Goal: Task Accomplishment & Management: Complete application form

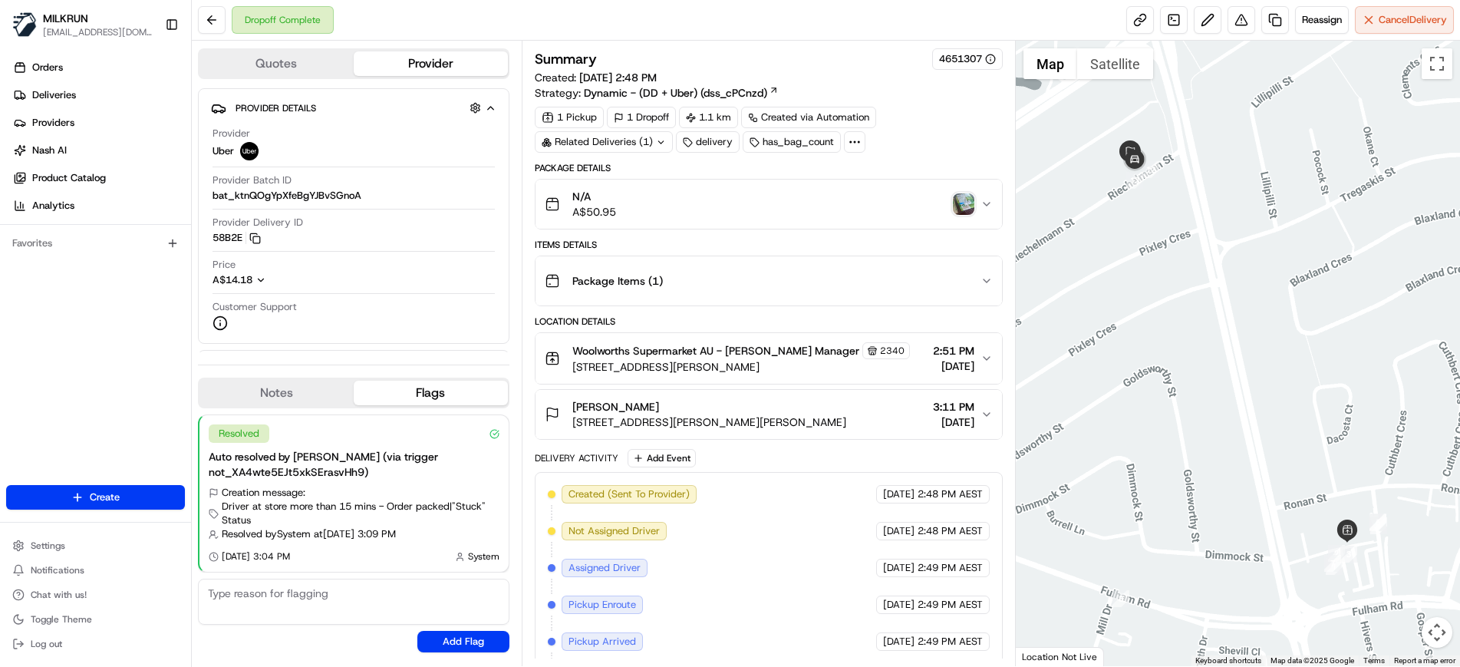
click at [967, 209] on img "button" at bounding box center [963, 203] width 21 height 21
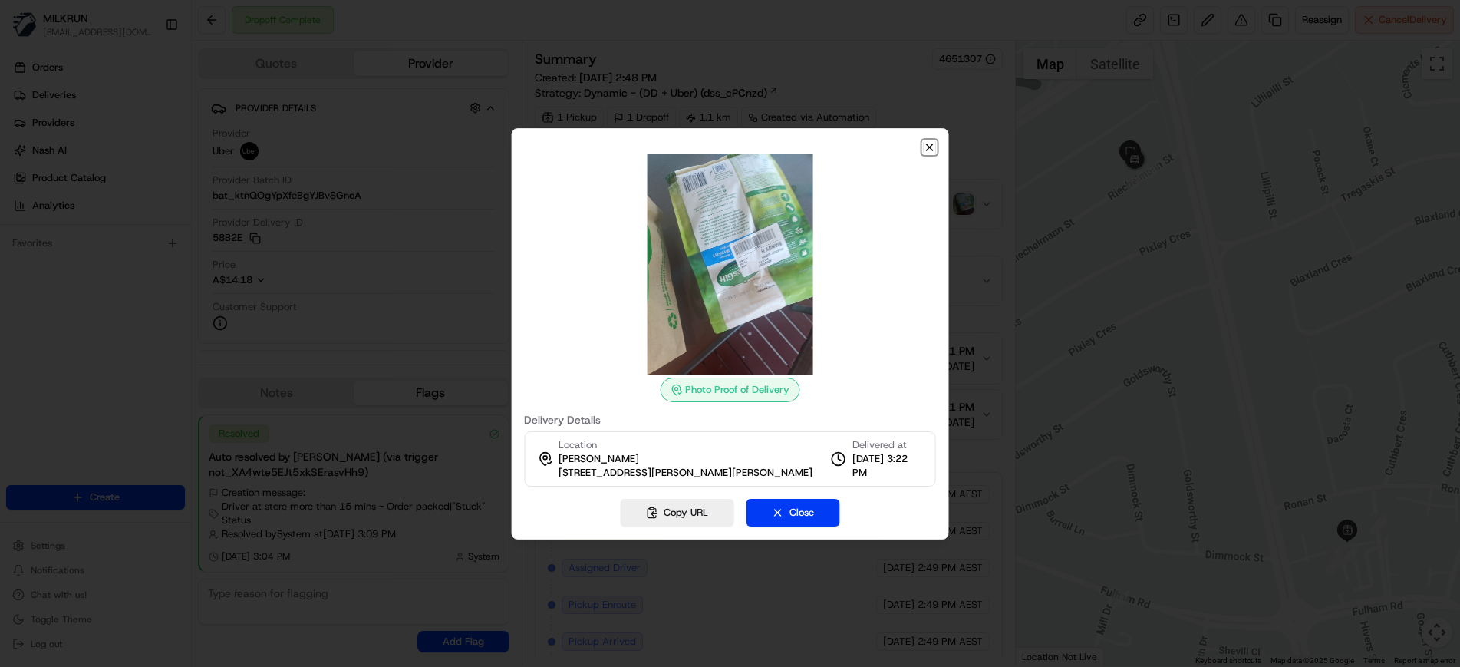
click at [931, 148] on icon "button" at bounding box center [930, 147] width 6 height 6
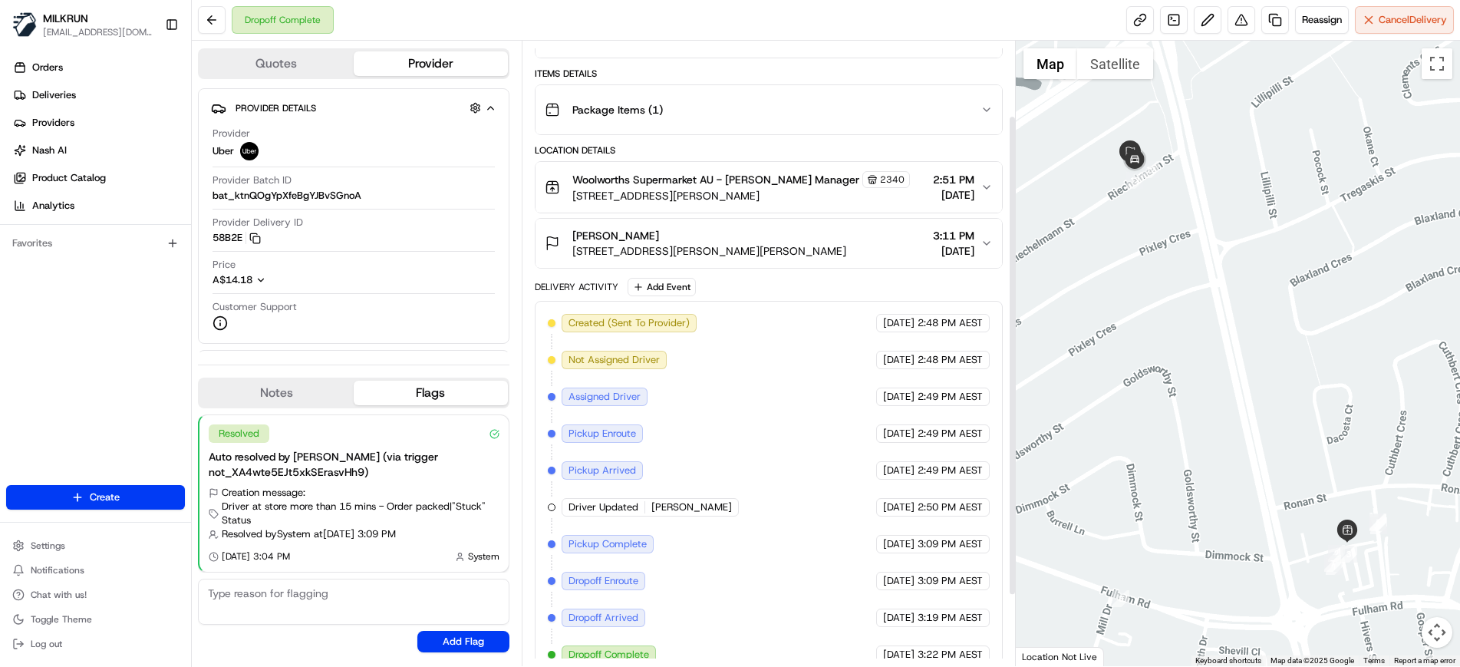
scroll to position [189, 0]
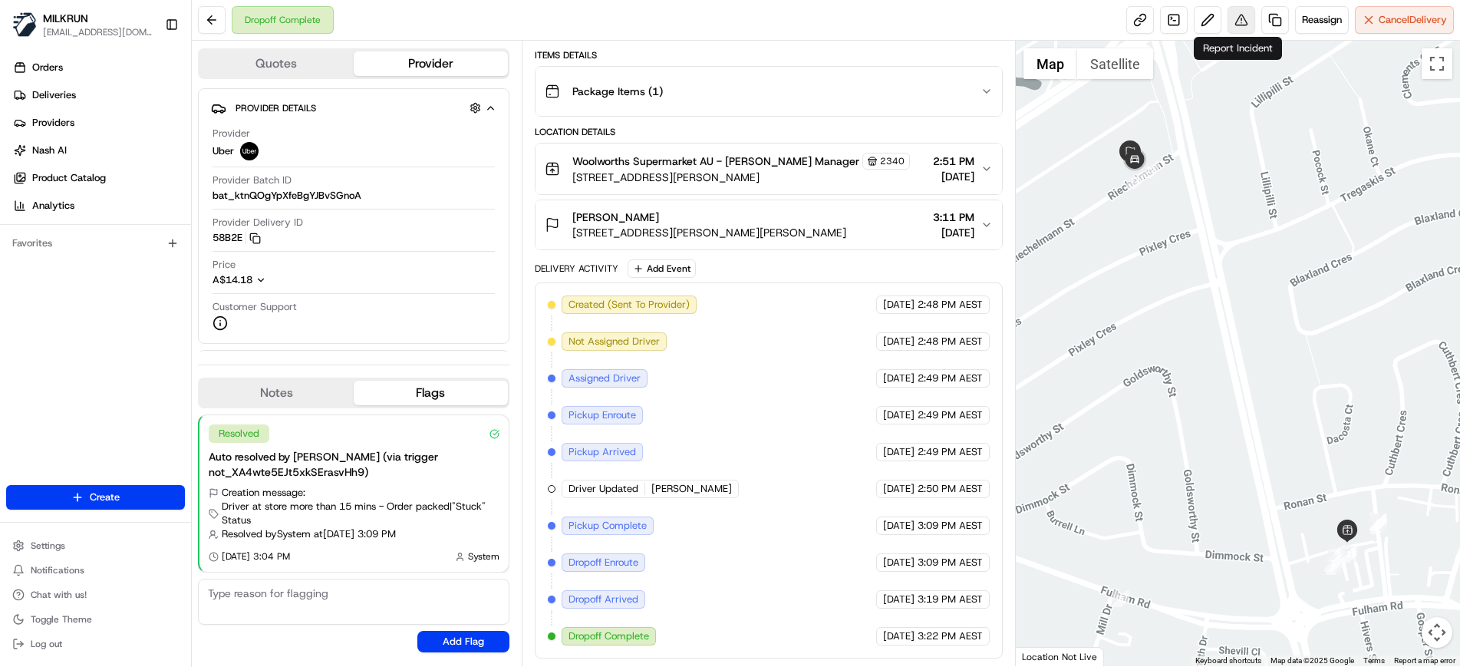
click at [1243, 23] on button at bounding box center [1241, 20] width 28 height 28
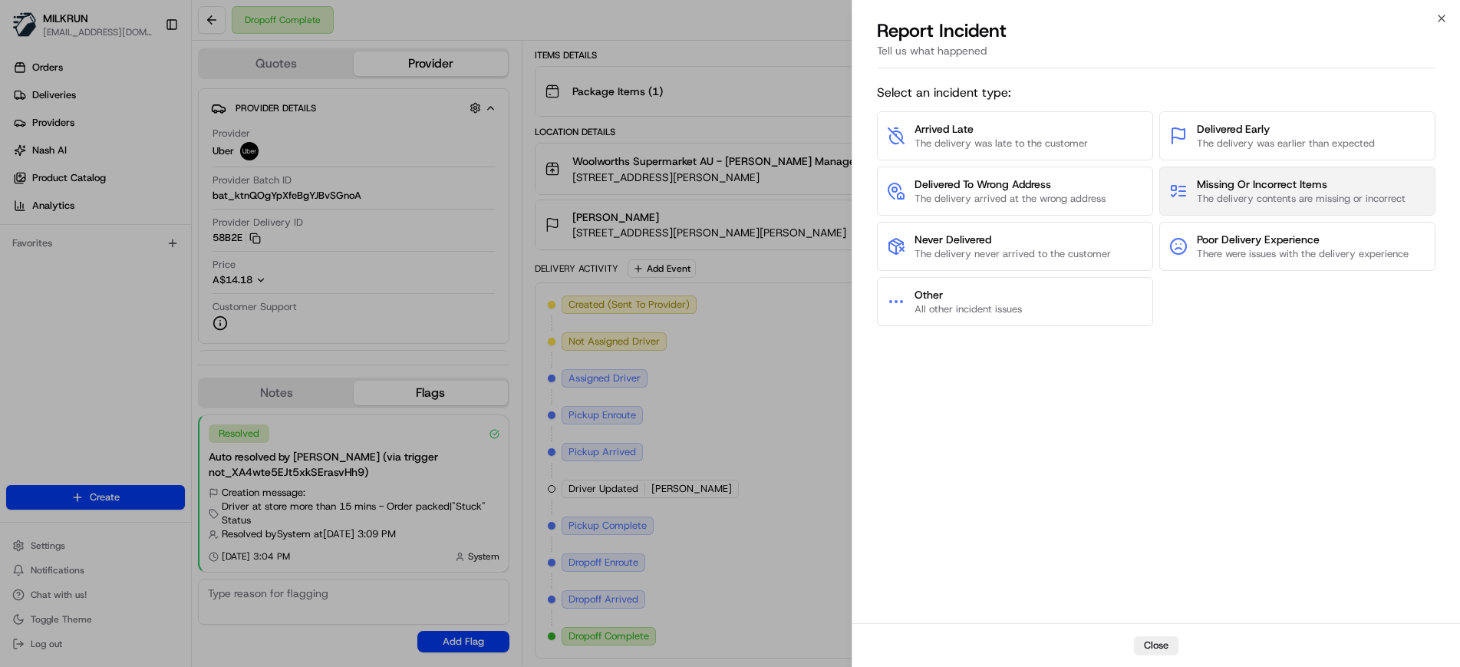
click at [1230, 203] on span "The delivery contents are missing or incorrect" at bounding box center [1301, 199] width 209 height 14
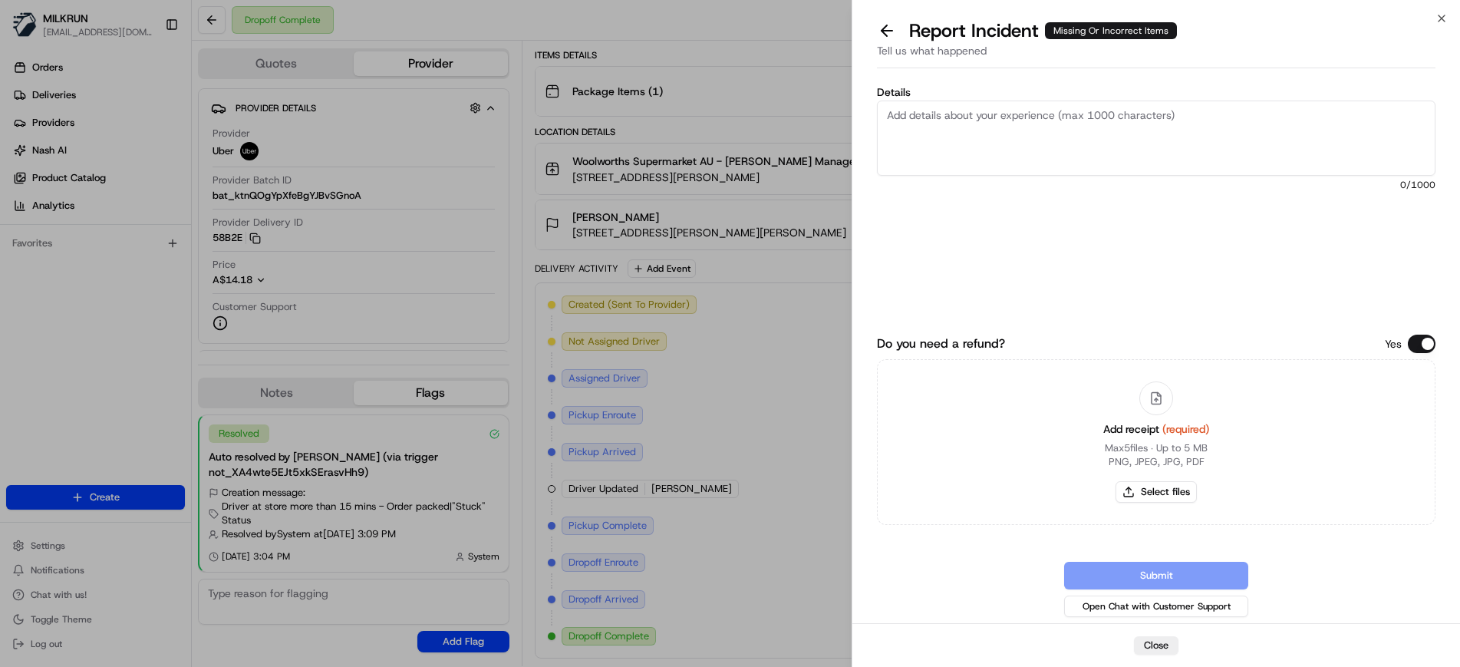
click at [970, 126] on textarea "Details" at bounding box center [1156, 137] width 558 height 75
click at [881, 113] on textarea "Missing items highlighted on the invoice attached." at bounding box center [1156, 137] width 558 height 75
click at [1150, 127] on textarea "Store confirmed there were no bags left. Missing items highlighted on the invoi…" at bounding box center [1156, 137] width 558 height 75
click at [1294, 131] on textarea "Store confirmed there were no bags left. Missing items highlighted on the invoi…" at bounding box center [1156, 137] width 558 height 75
type textarea "Store confirmed there were no bags left. Missing items highlighted on the invoi…"
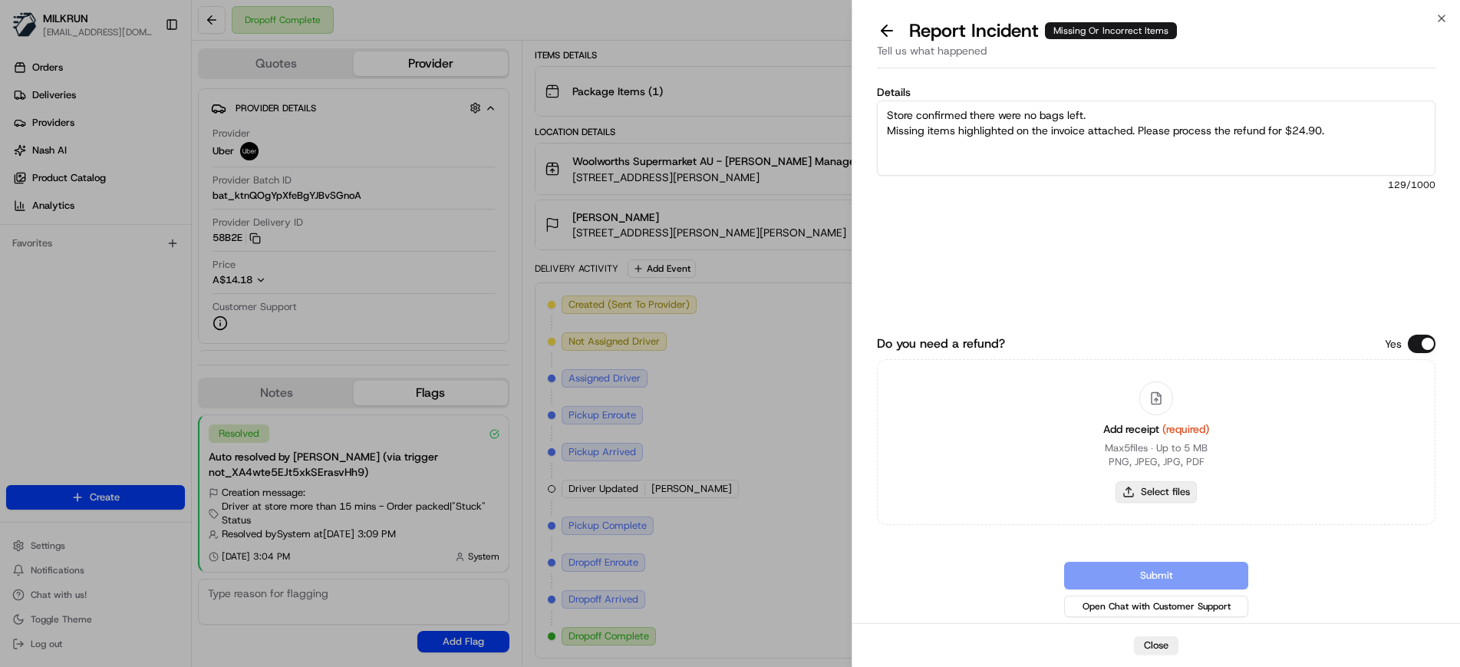
click at [1154, 491] on button "Select files" at bounding box center [1155, 491] width 81 height 21
type input "C:\fakepath\MANDYH.png"
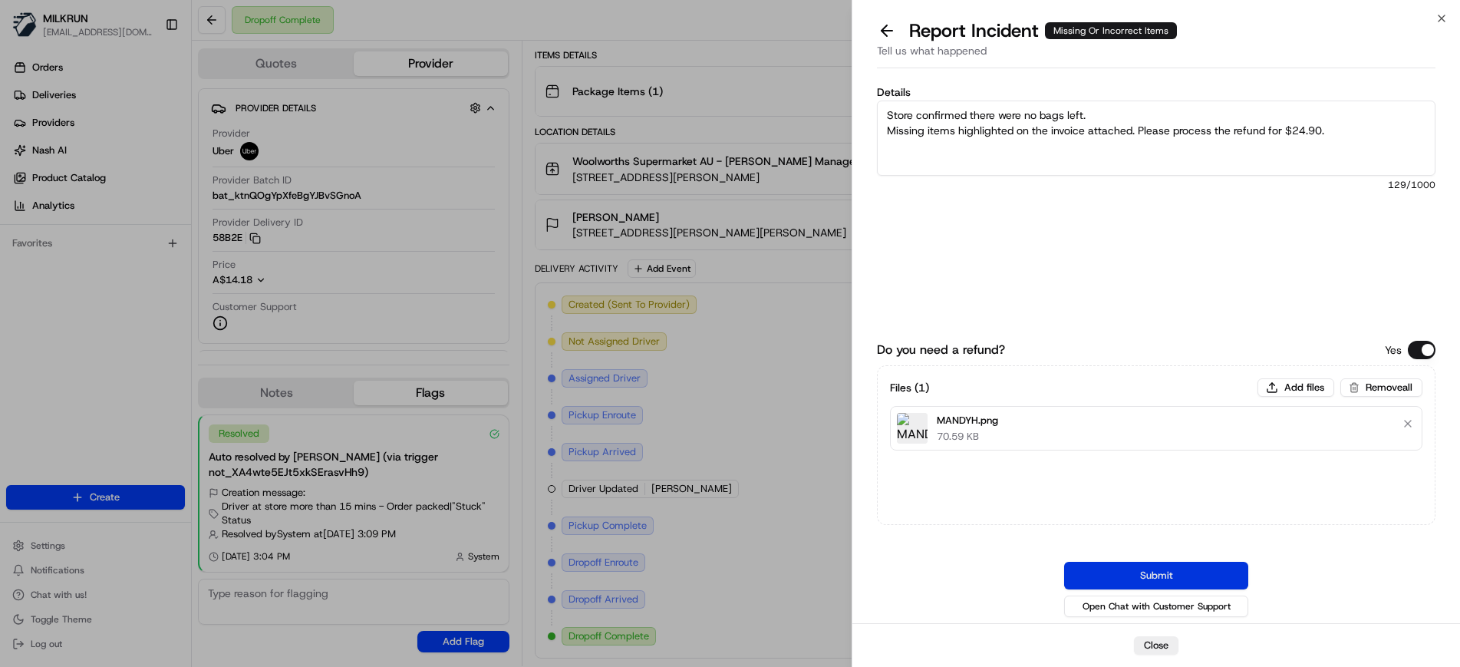
click at [1163, 576] on button "Submit" at bounding box center [1156, 575] width 184 height 28
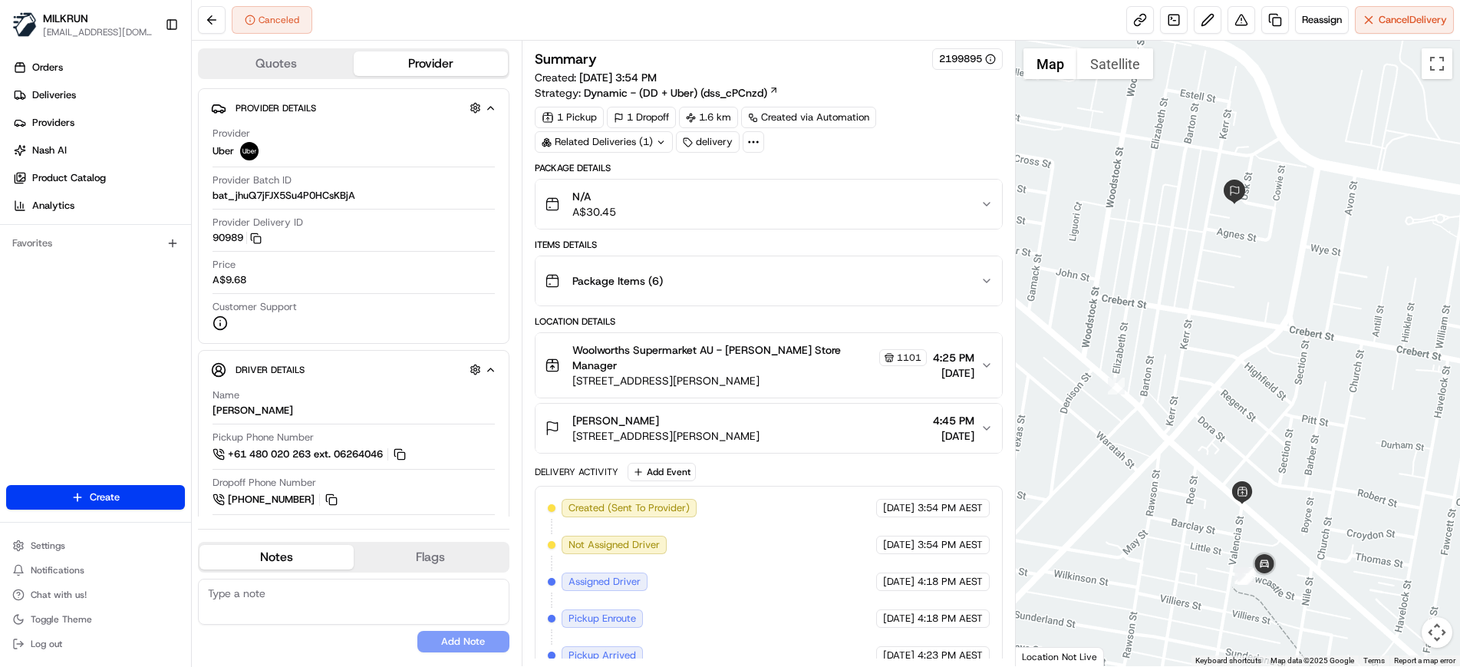
scroll to position [116, 0]
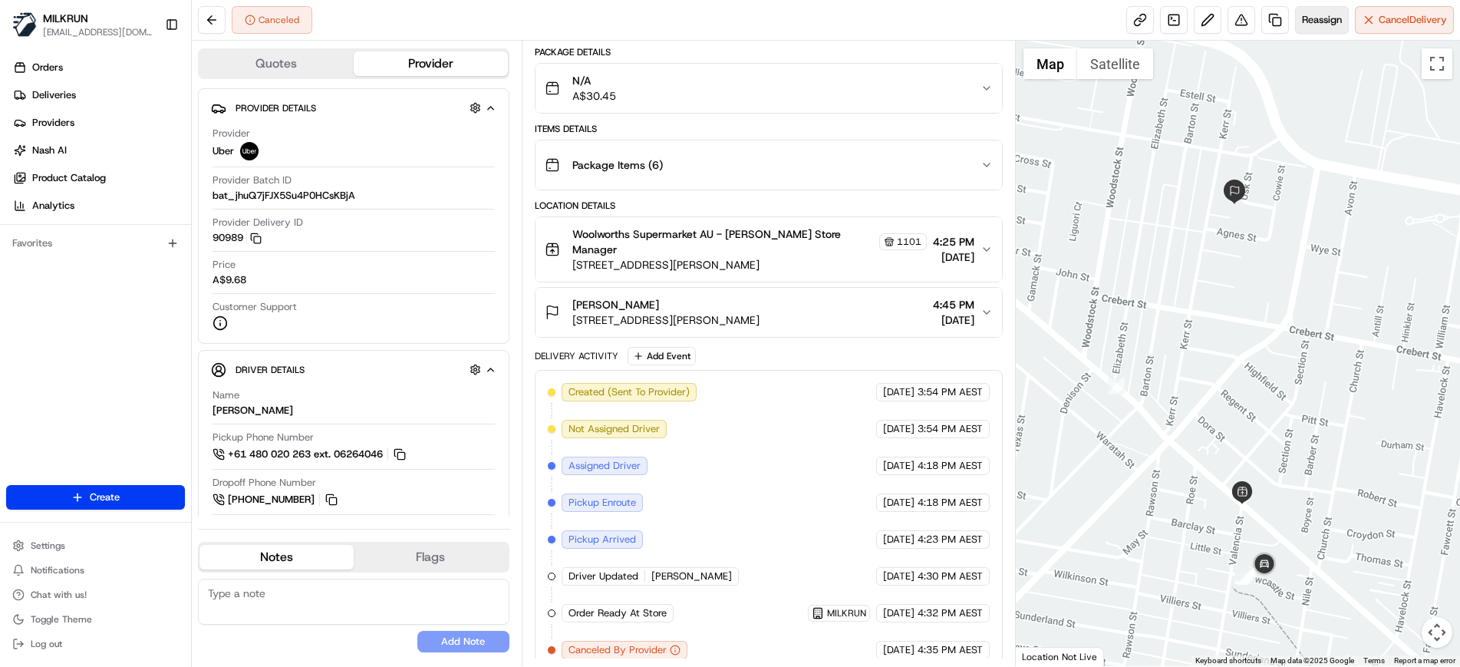
click at [1319, 21] on span "Reassign" at bounding box center [1322, 20] width 40 height 14
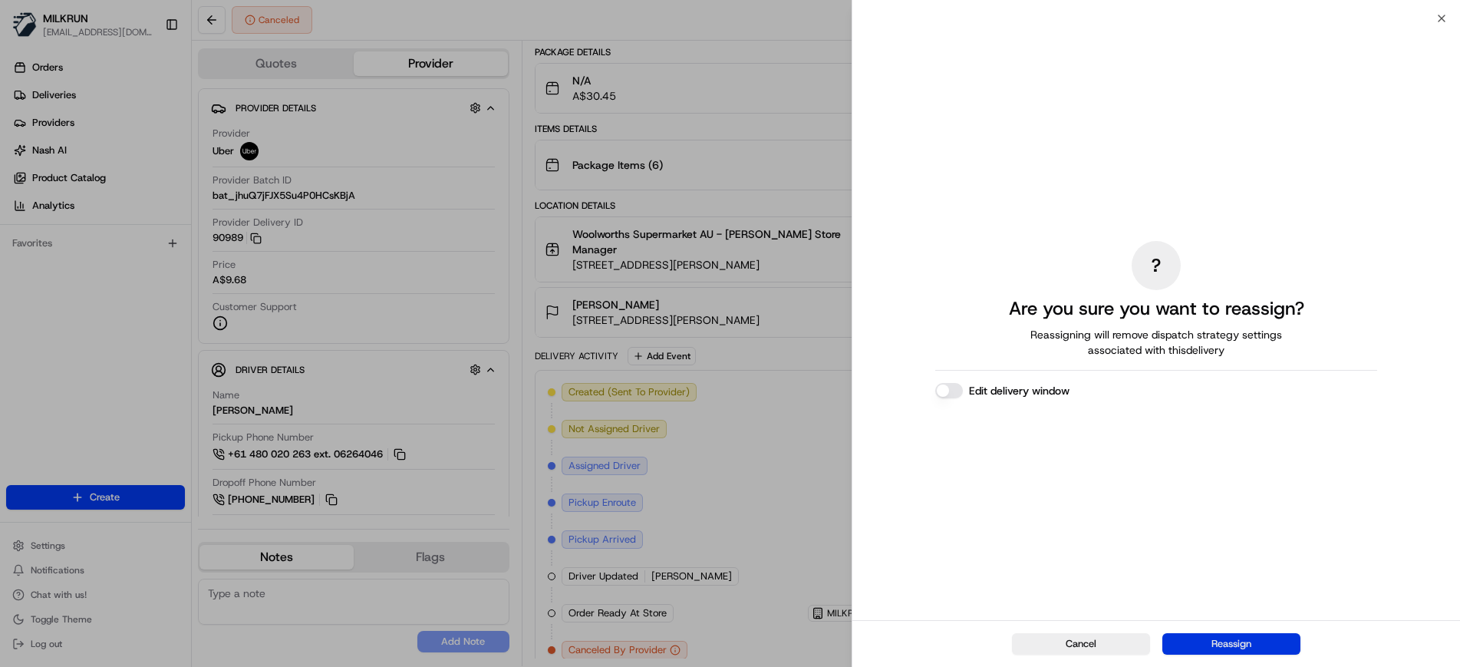
click at [1250, 650] on button "Reassign" at bounding box center [1231, 643] width 138 height 21
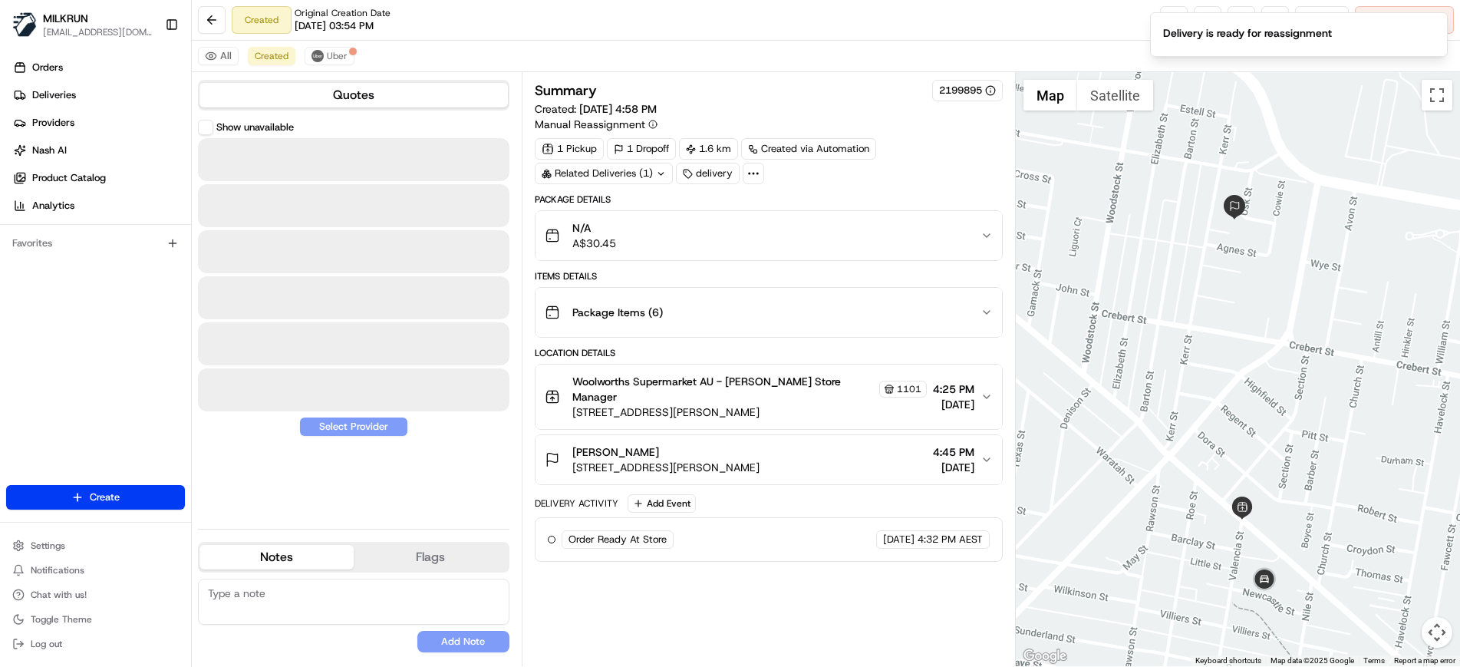
scroll to position [0, 0]
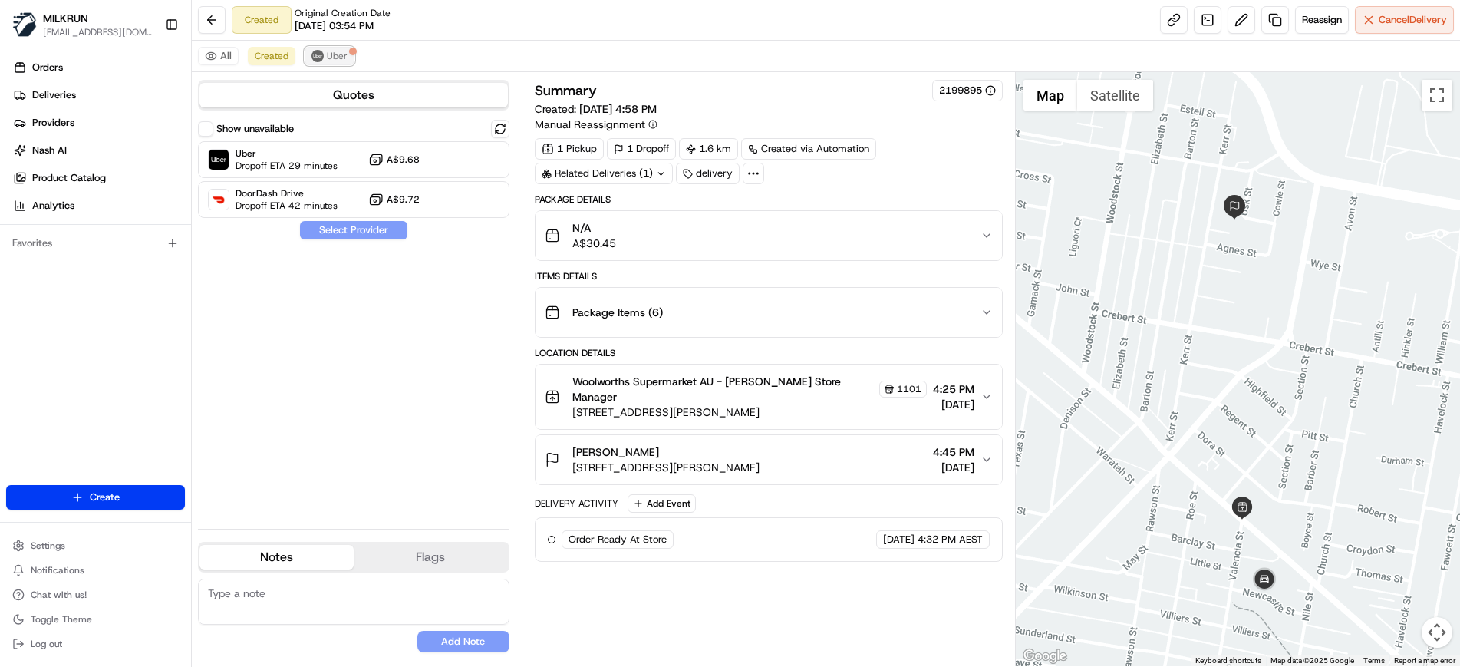
click at [333, 58] on span "Uber" at bounding box center [337, 56] width 21 height 12
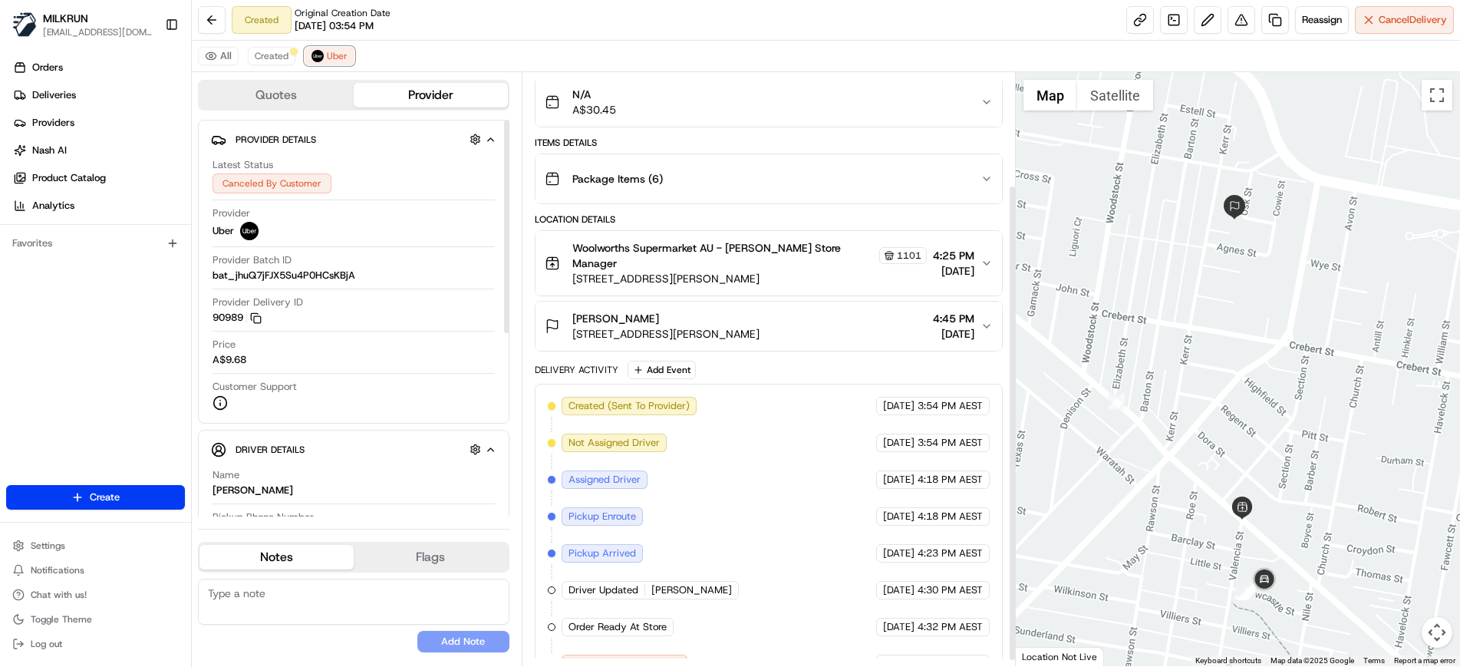
scroll to position [147, 0]
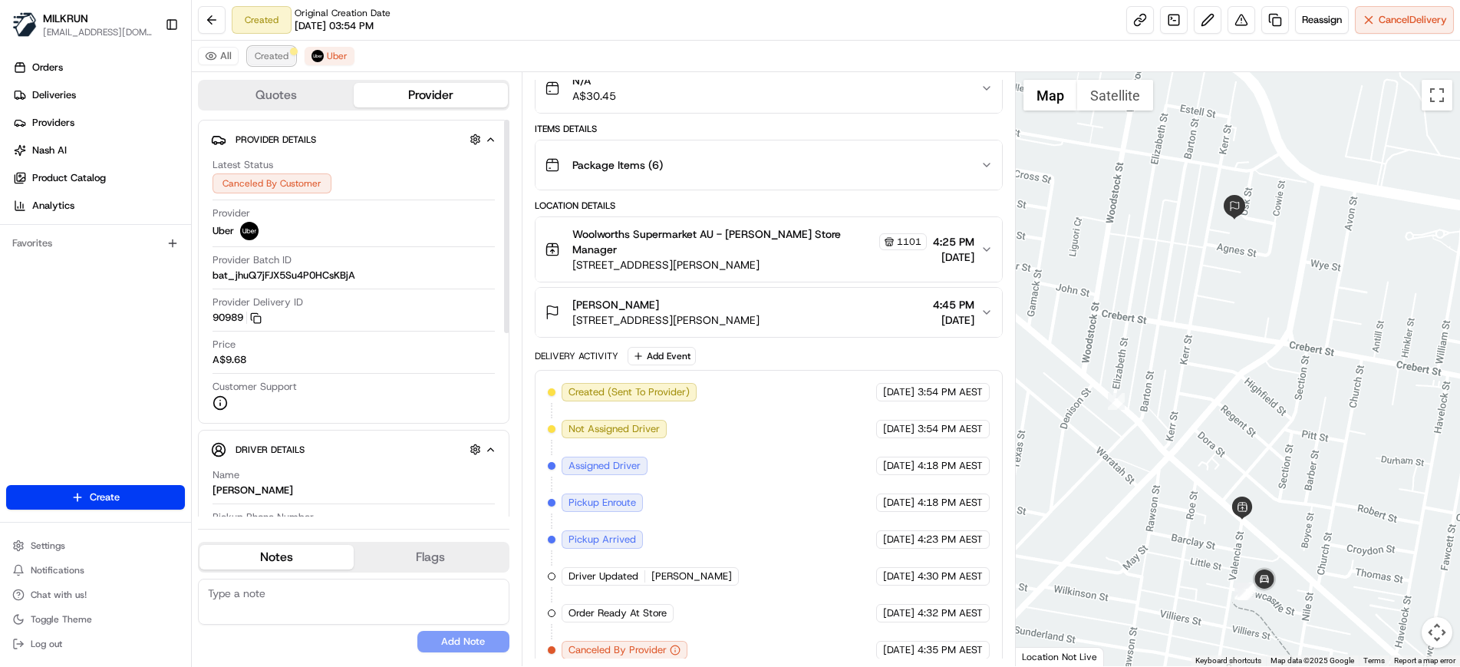
click at [266, 62] on button "Created" at bounding box center [272, 56] width 48 height 18
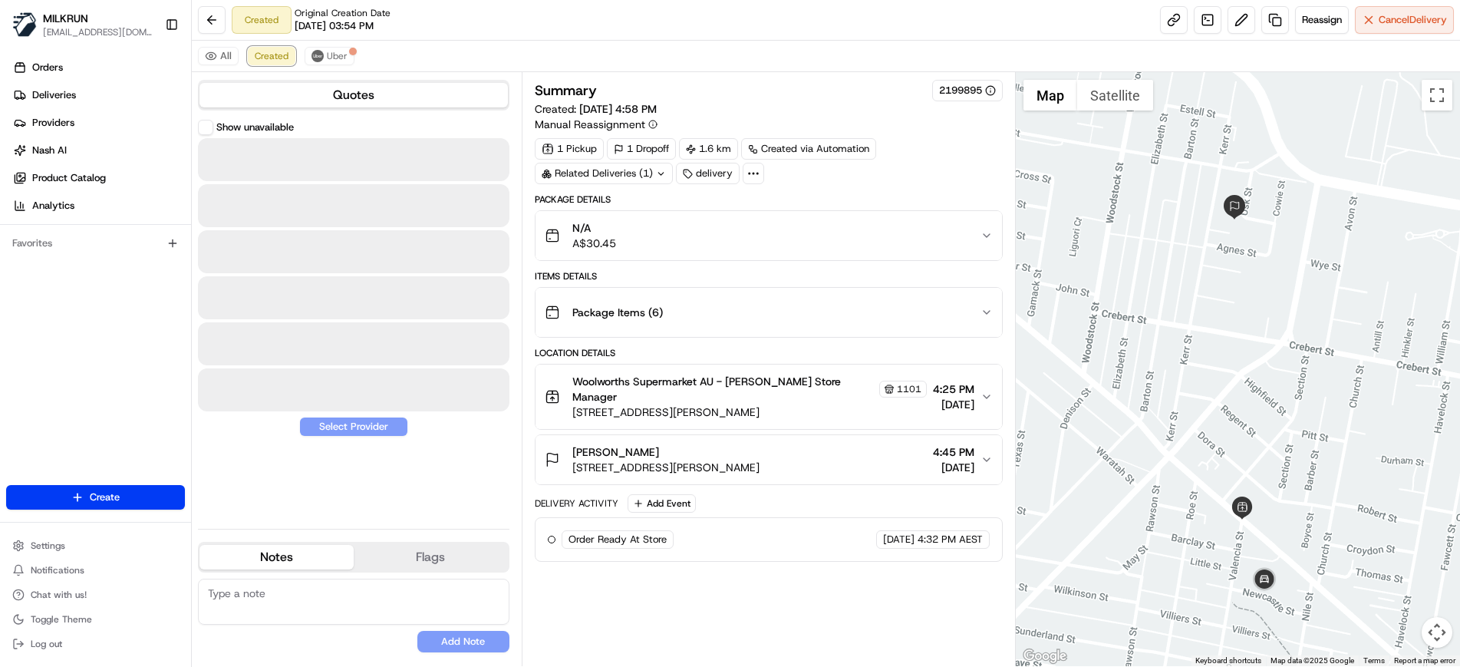
scroll to position [0, 0]
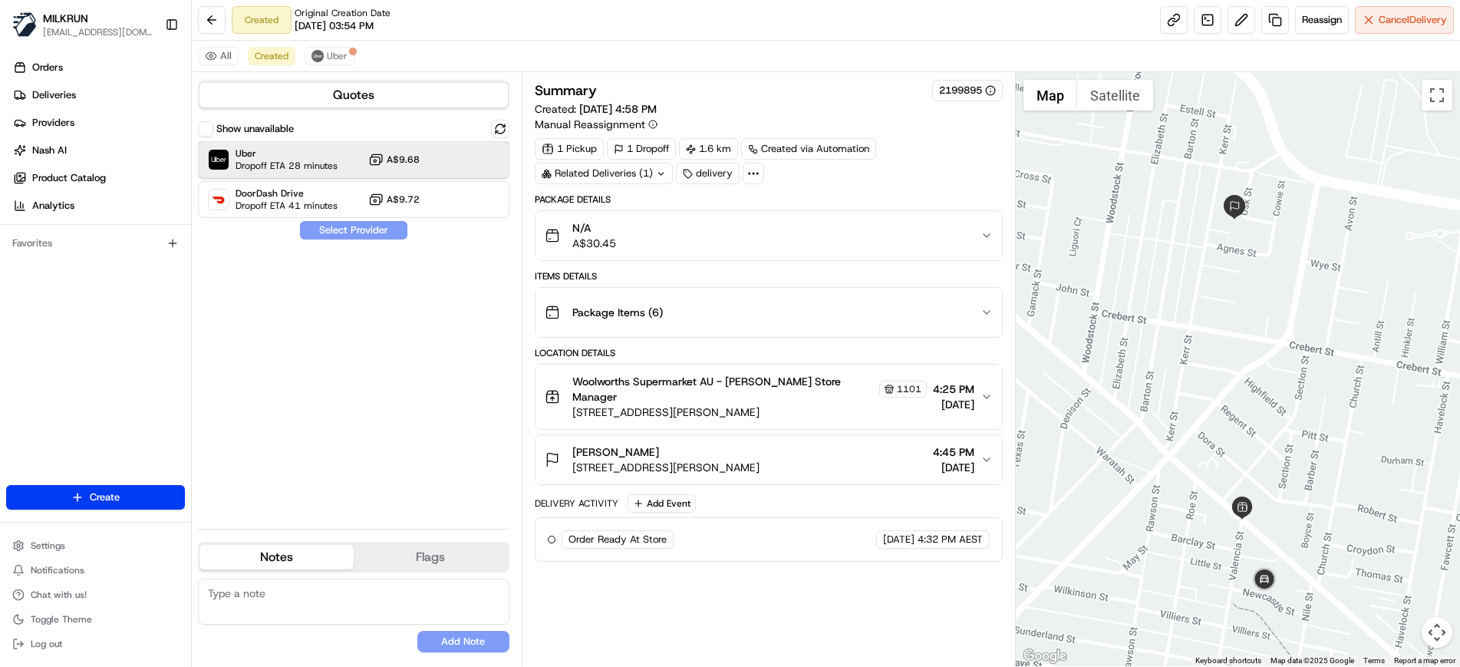
click at [308, 153] on span "Uber" at bounding box center [286, 153] width 102 height 12
click at [362, 226] on button "Assign Provider" at bounding box center [353, 230] width 109 height 18
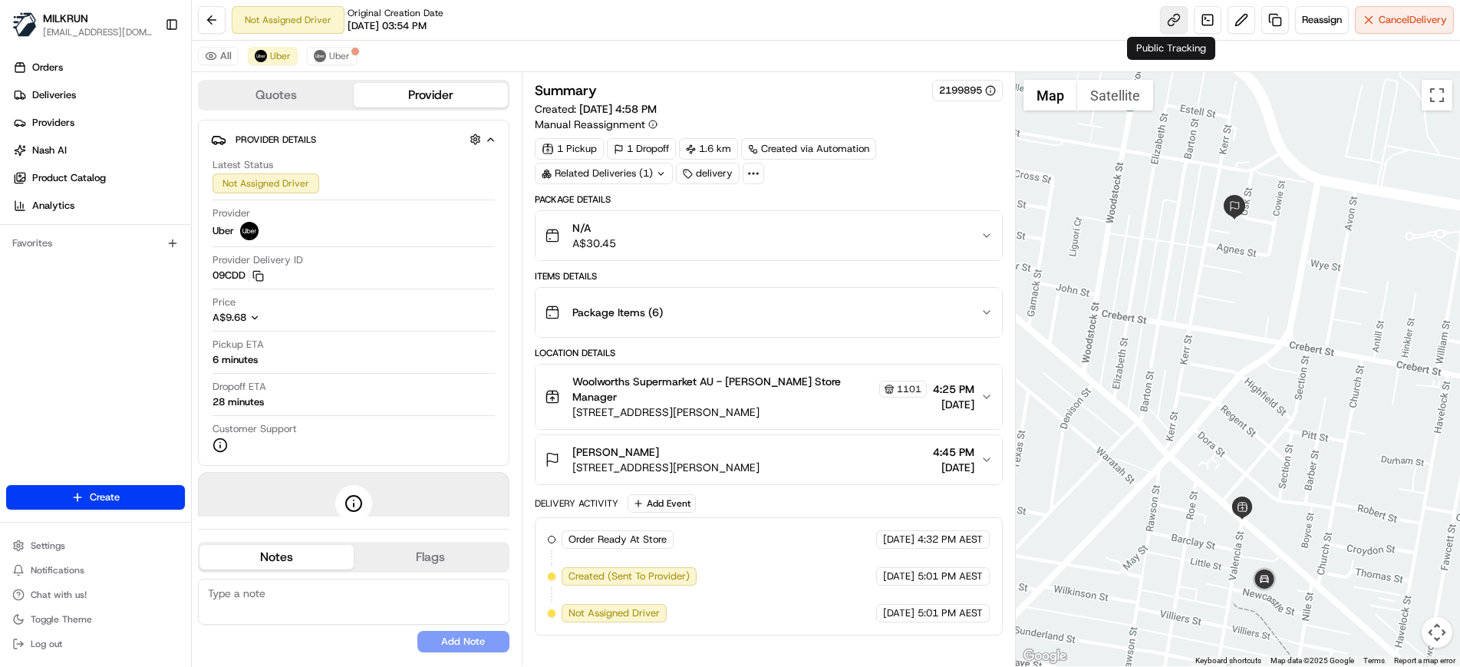
click at [1174, 18] on link at bounding box center [1174, 20] width 28 height 28
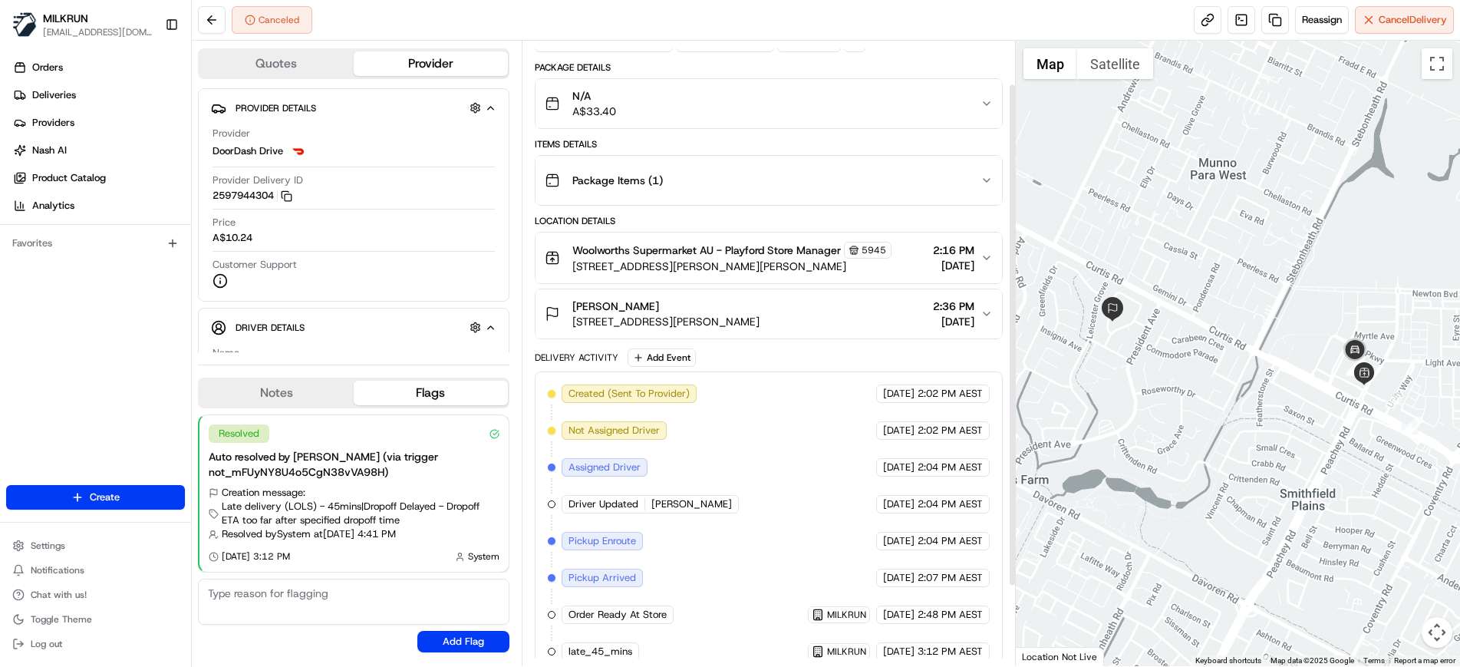
scroll to position [153, 0]
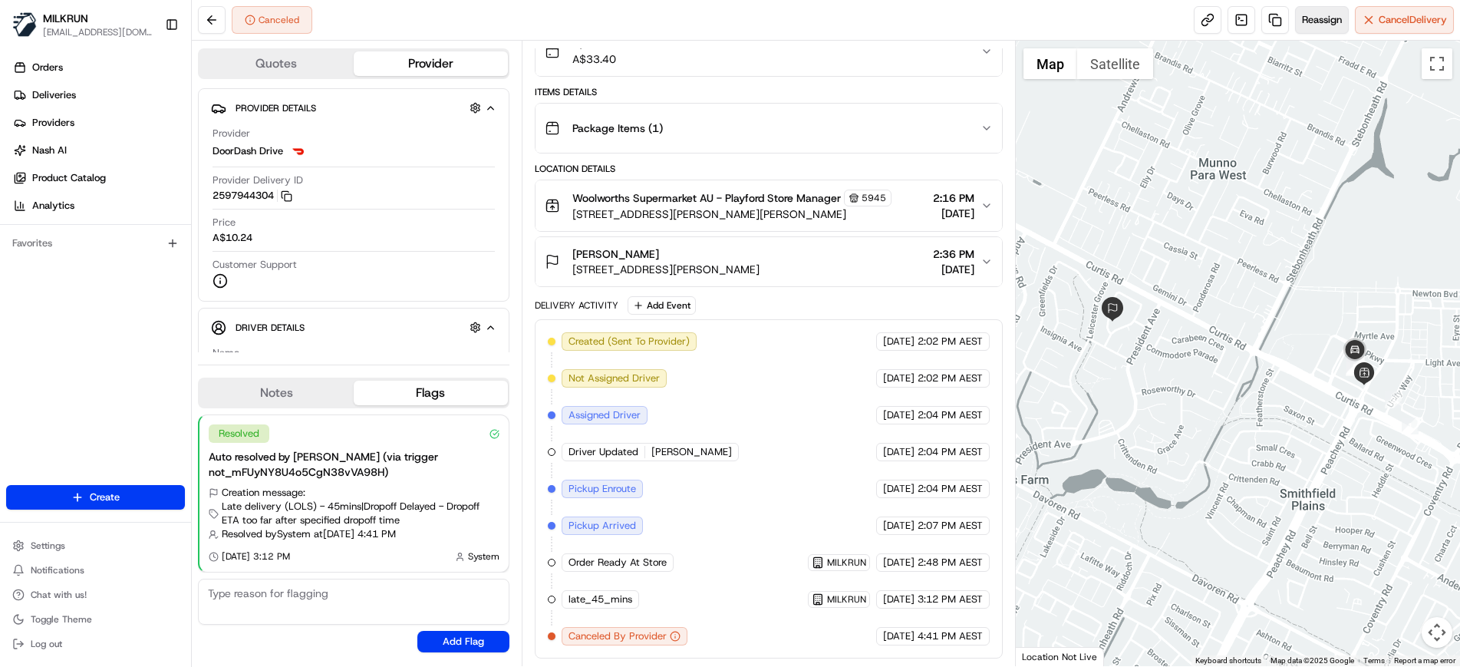
click at [1324, 14] on span "Reassign" at bounding box center [1322, 20] width 40 height 14
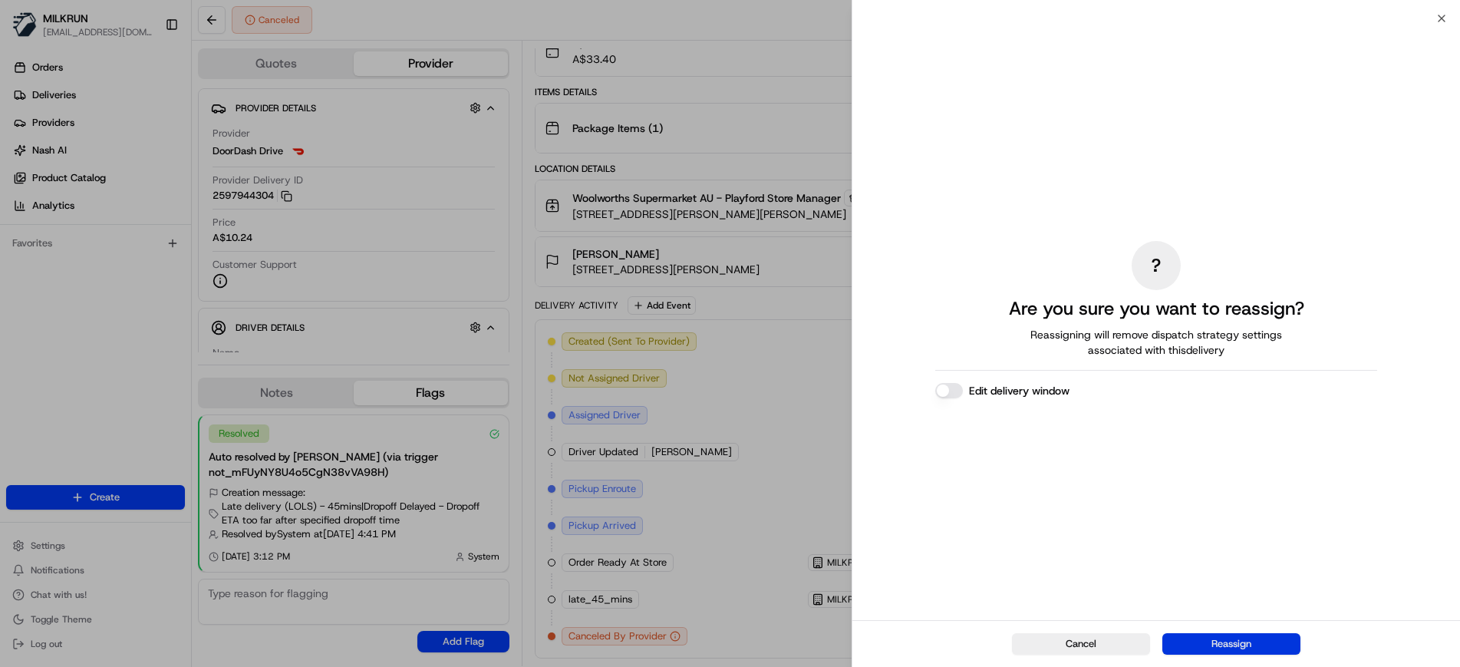
click at [1197, 638] on button "Reassign" at bounding box center [1231, 643] width 138 height 21
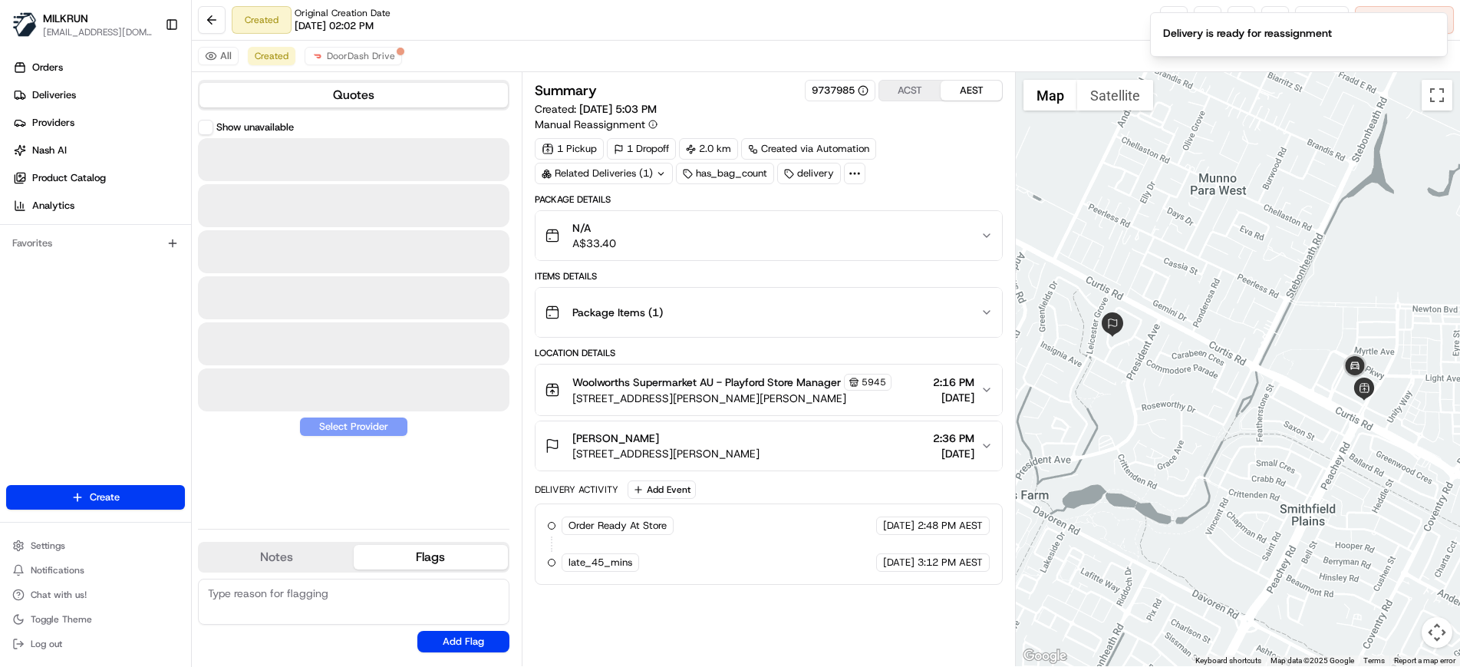
scroll to position [0, 0]
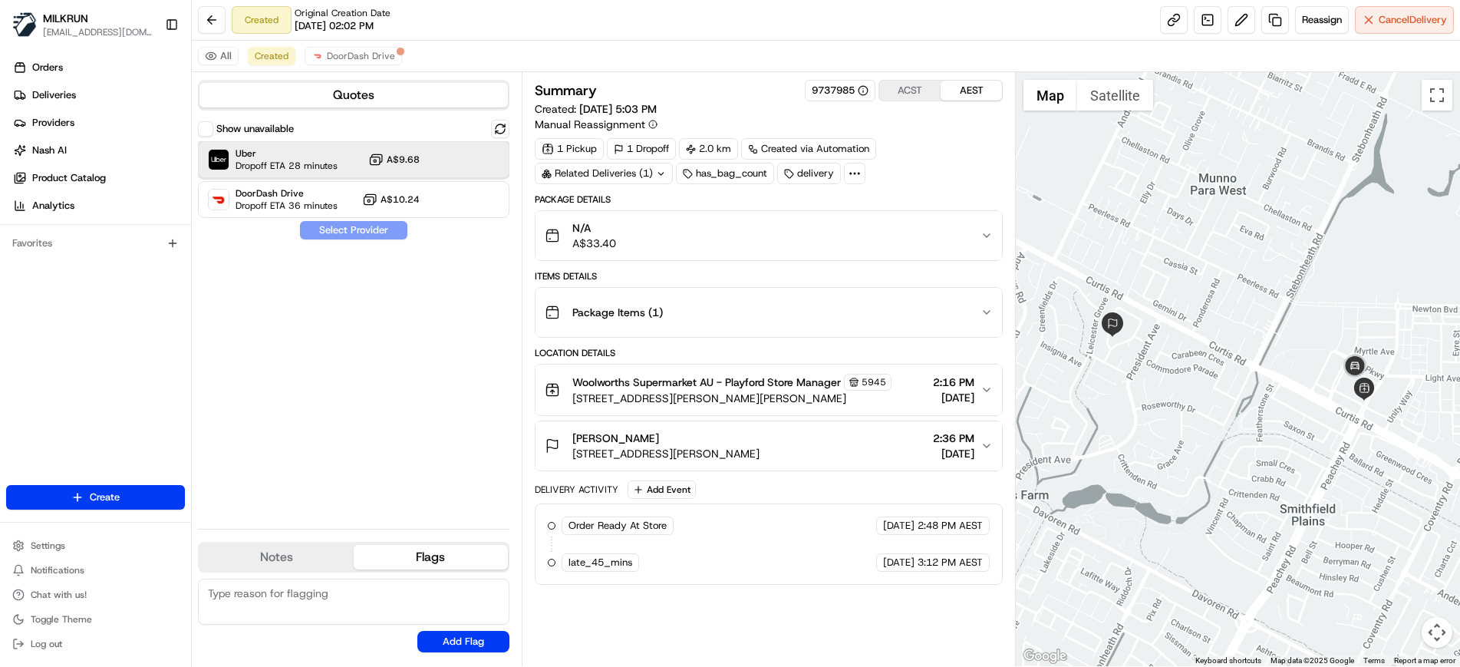
click at [451, 167] on div "Uber Dropoff ETA 28 minutes A$9.68" at bounding box center [353, 159] width 311 height 37
click at [381, 227] on button "Assign Provider" at bounding box center [353, 230] width 109 height 18
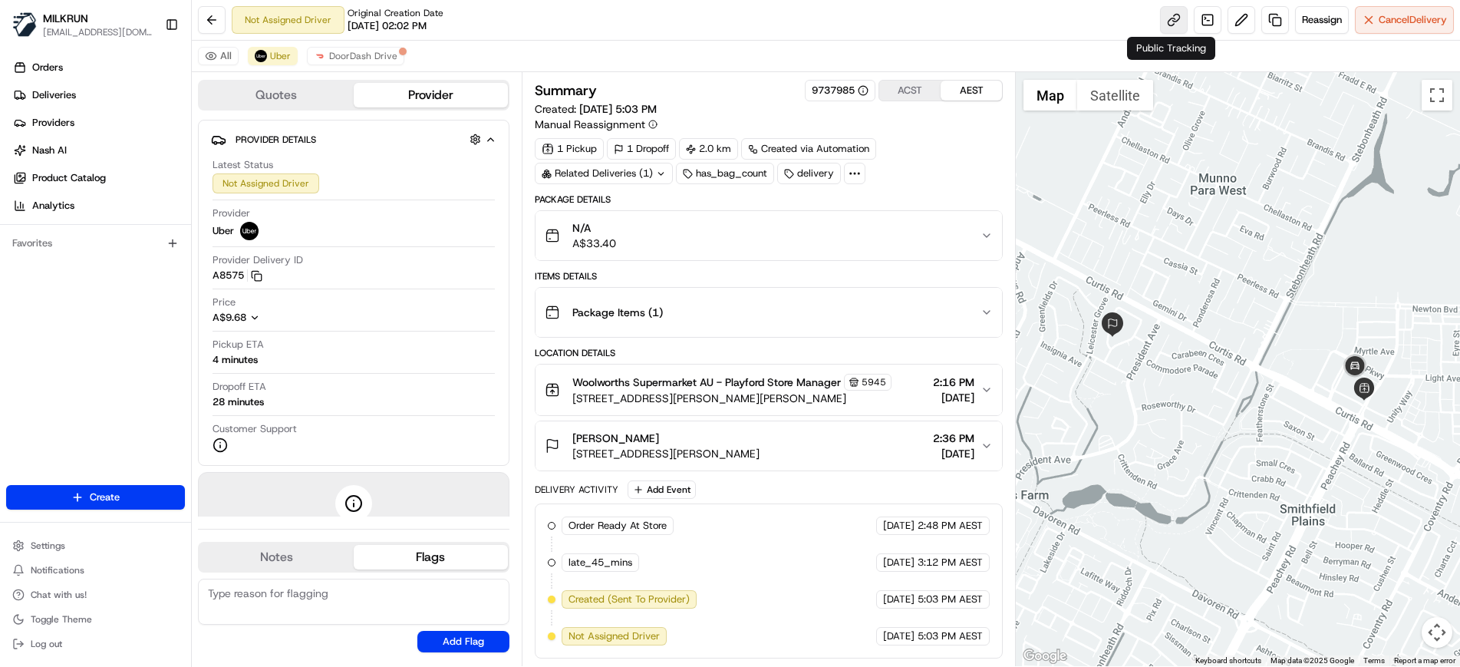
click at [1181, 20] on link at bounding box center [1174, 20] width 28 height 28
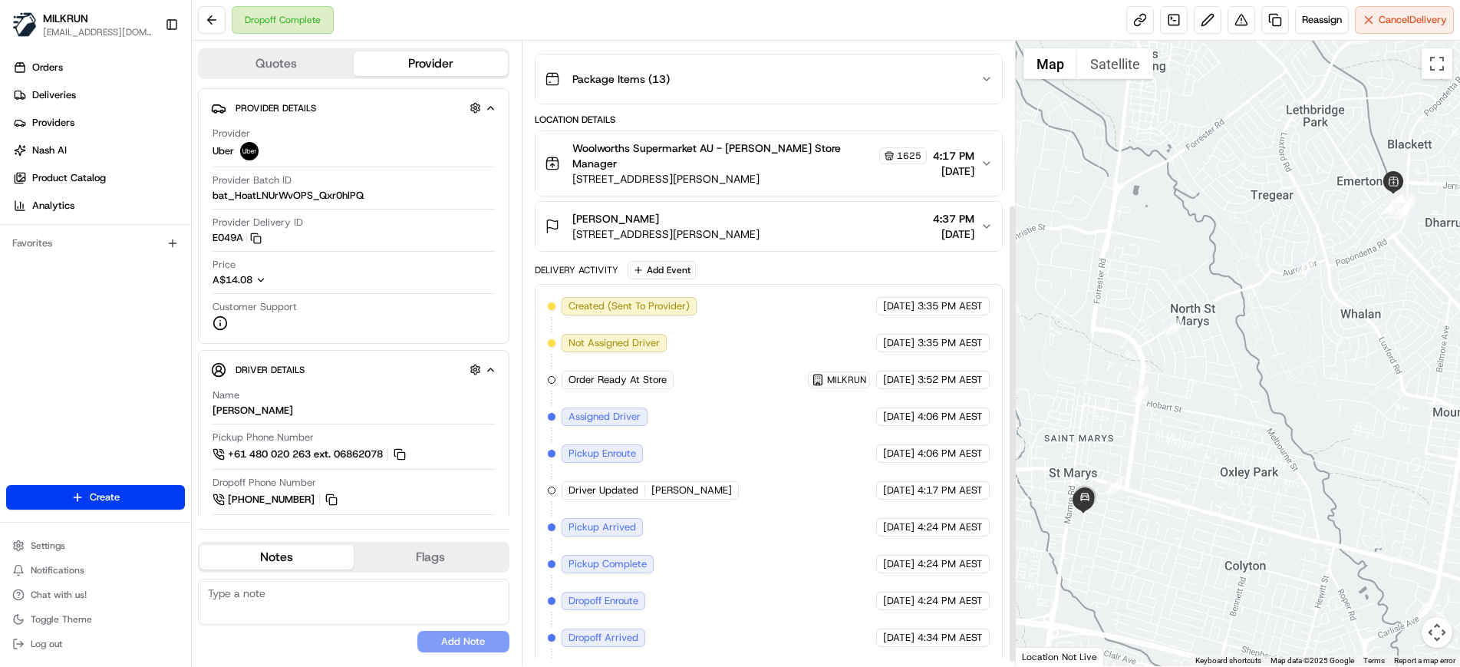
scroll to position [226, 0]
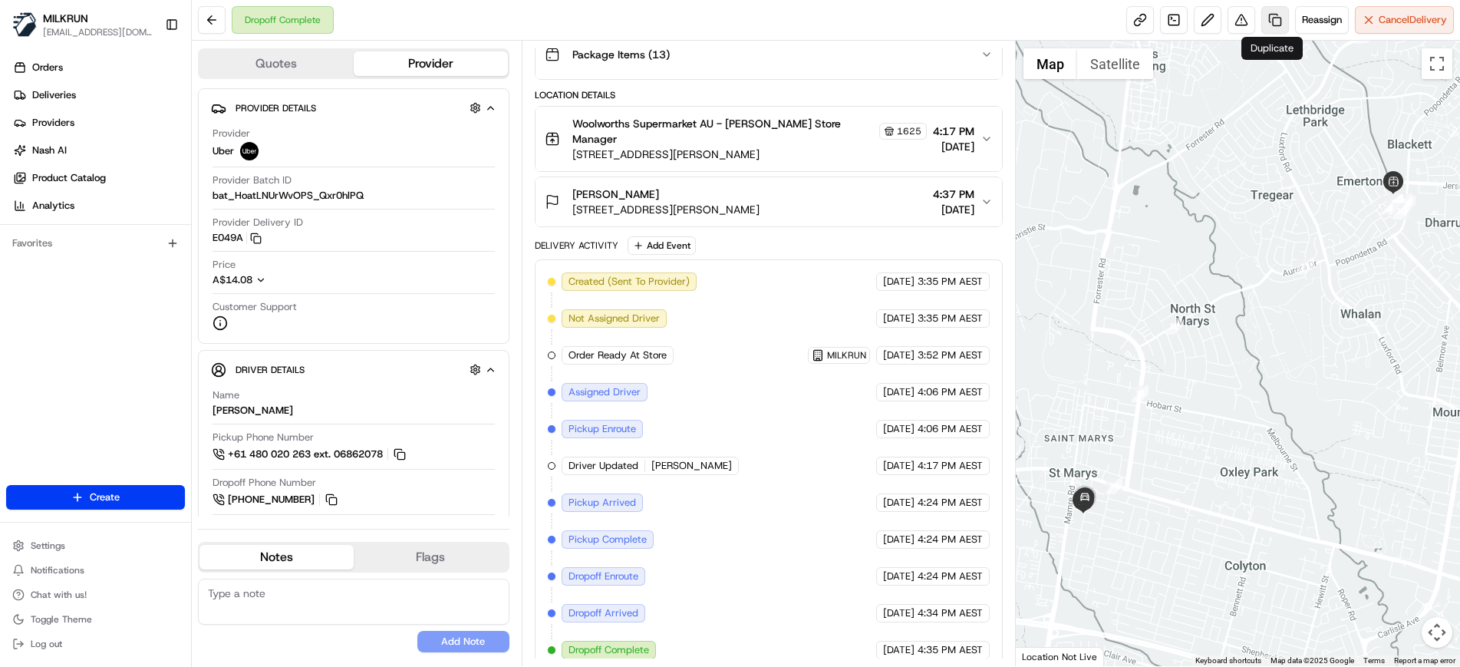
click at [1267, 20] on link at bounding box center [1275, 20] width 28 height 28
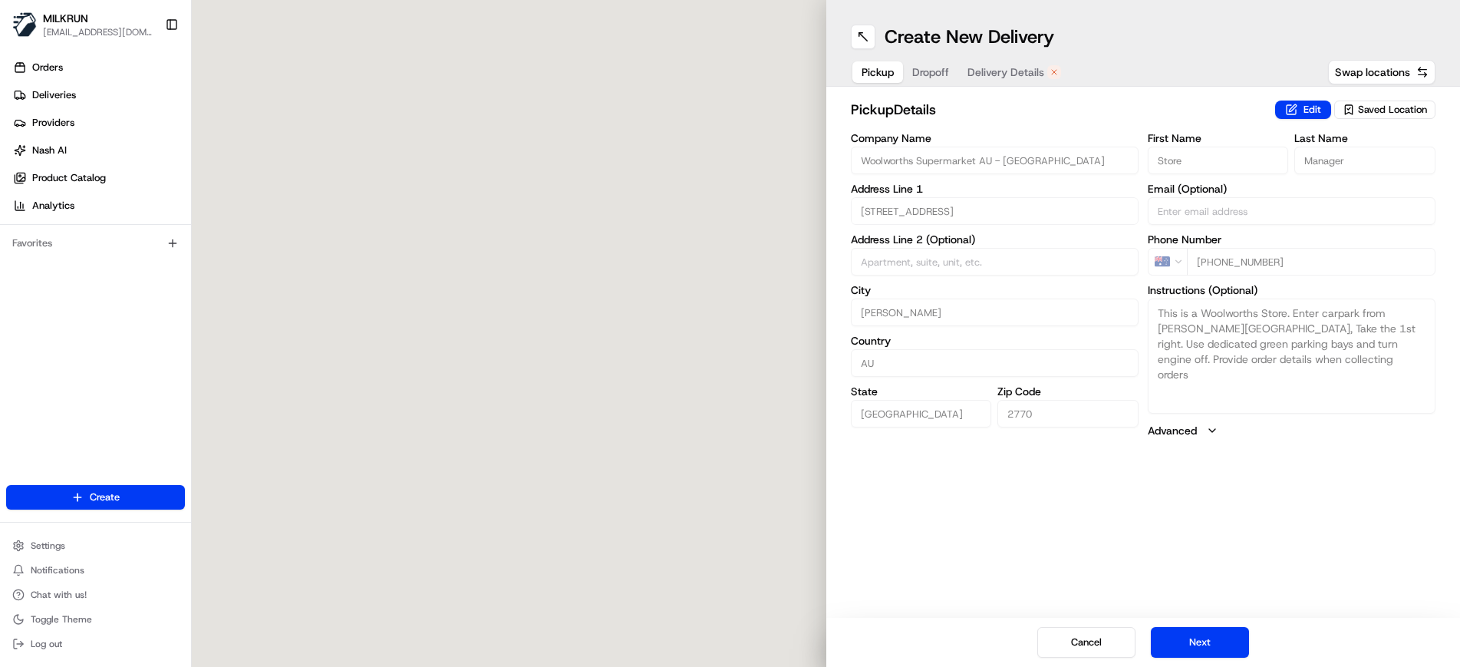
type input "40 Jersey Rd"
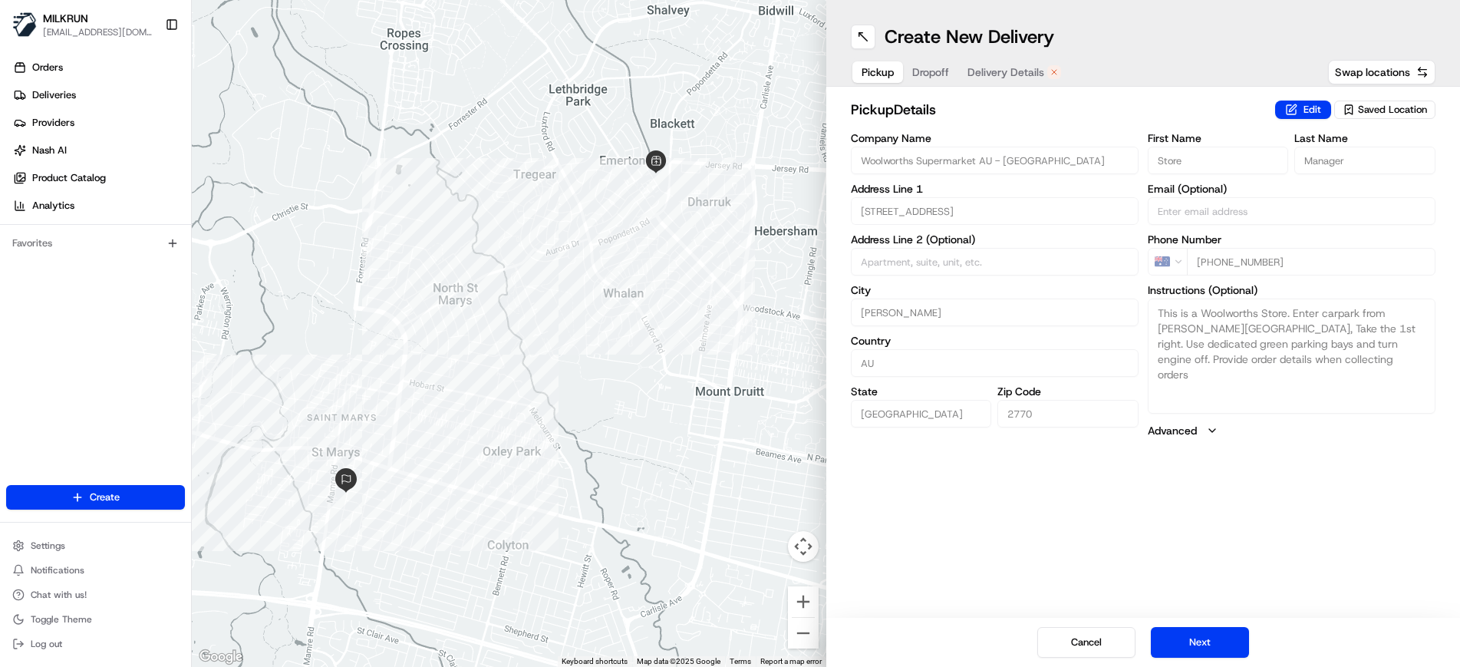
click at [940, 74] on span "Dropoff" at bounding box center [930, 71] width 37 height 15
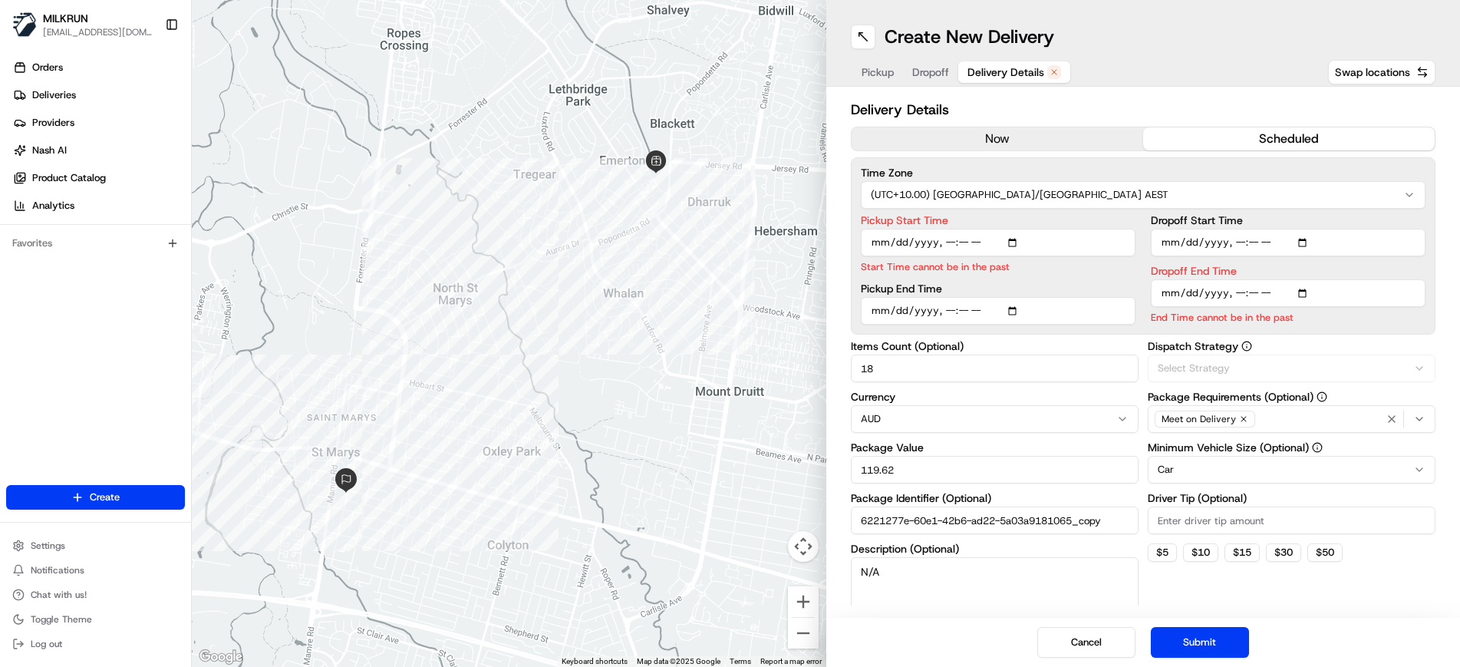
click at [1003, 79] on span "Delivery Details" at bounding box center [1005, 71] width 77 height 15
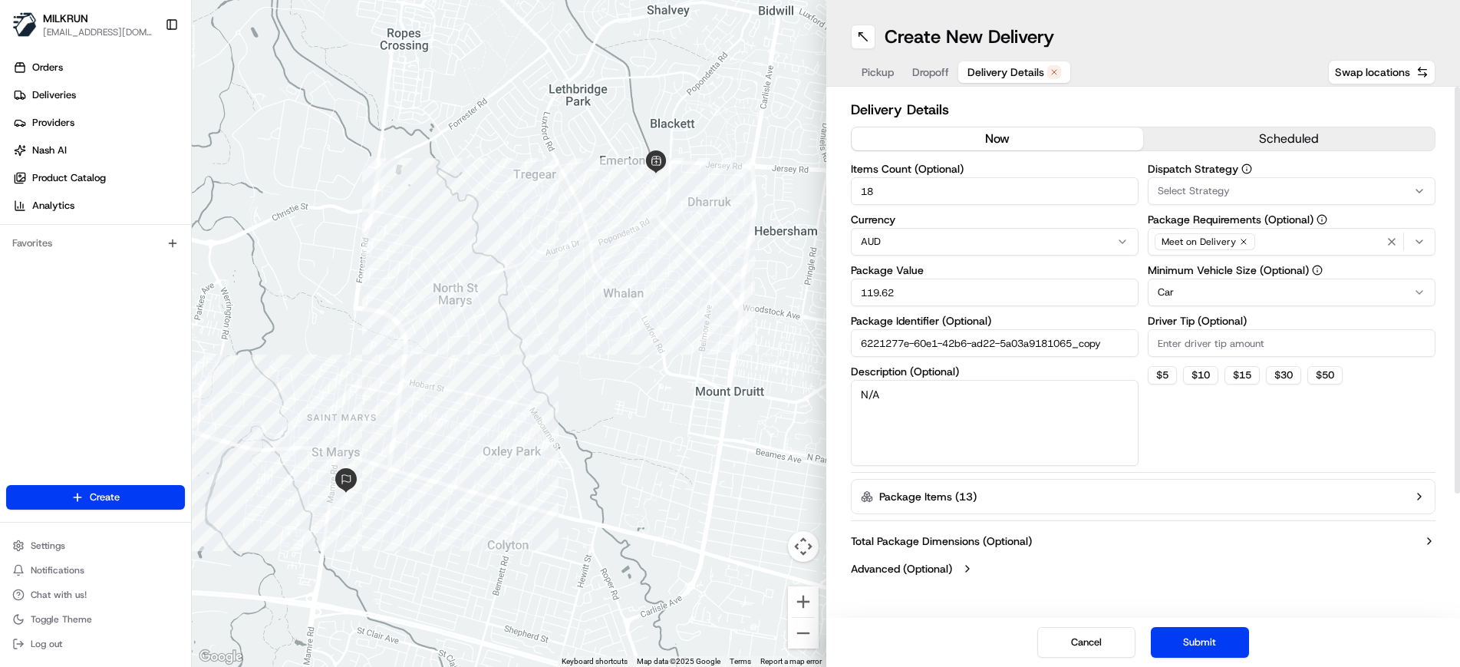
click at [989, 137] on button "now" at bounding box center [996, 138] width 291 height 23
click at [1206, 643] on button "Submit" at bounding box center [1200, 642] width 98 height 31
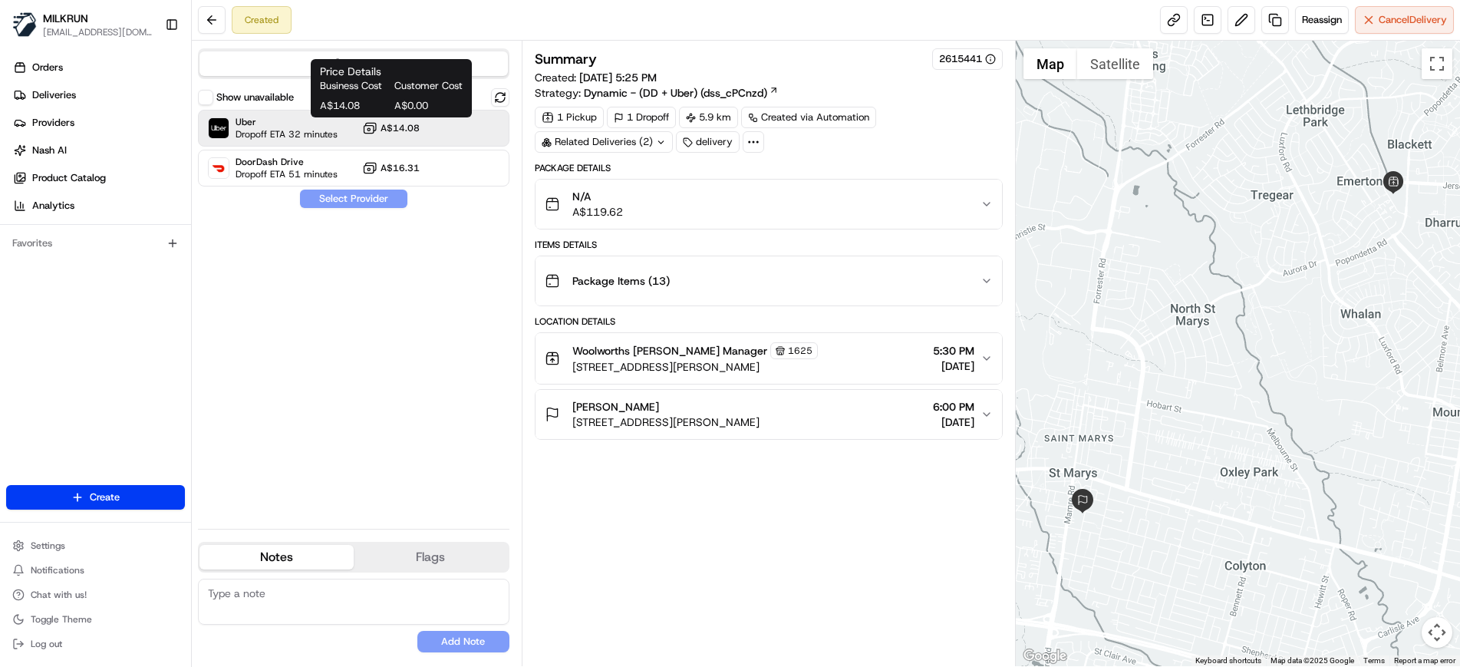
click at [387, 135] on button "A$14.08" at bounding box center [391, 127] width 58 height 15
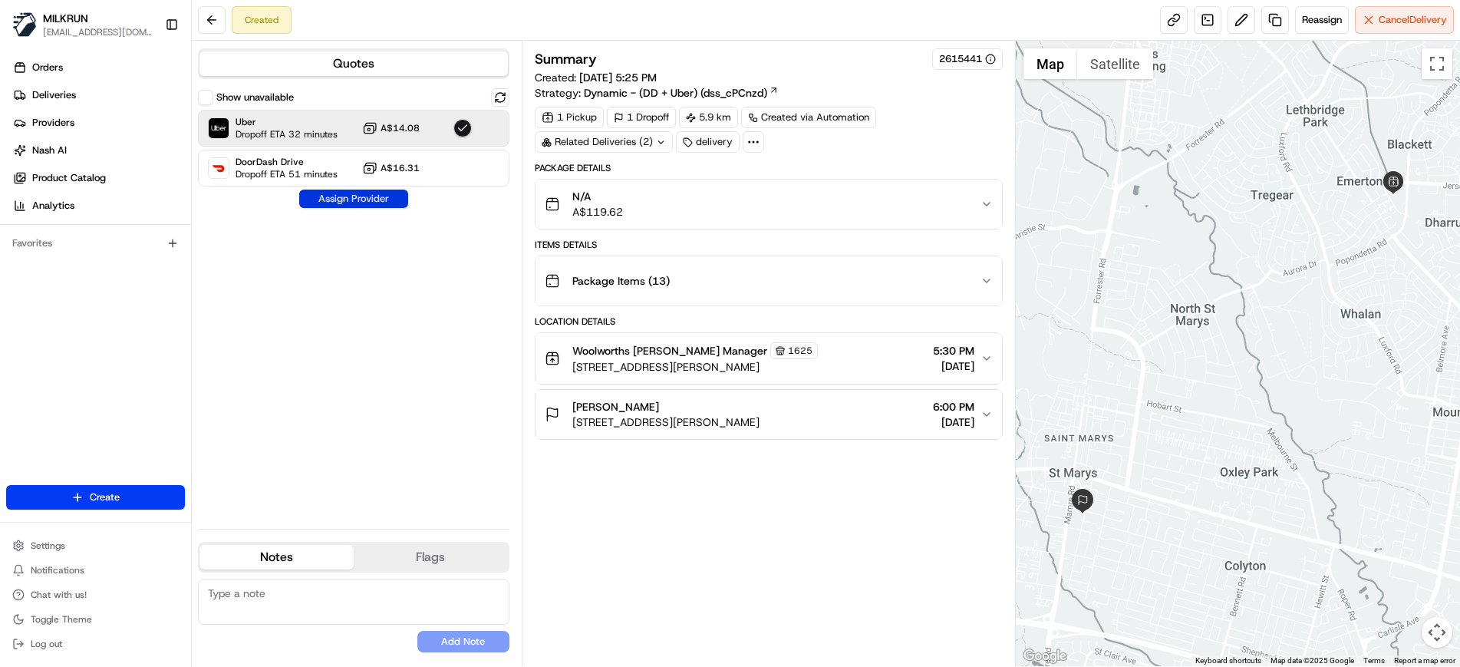
click at [388, 195] on button "Assign Provider" at bounding box center [353, 198] width 109 height 18
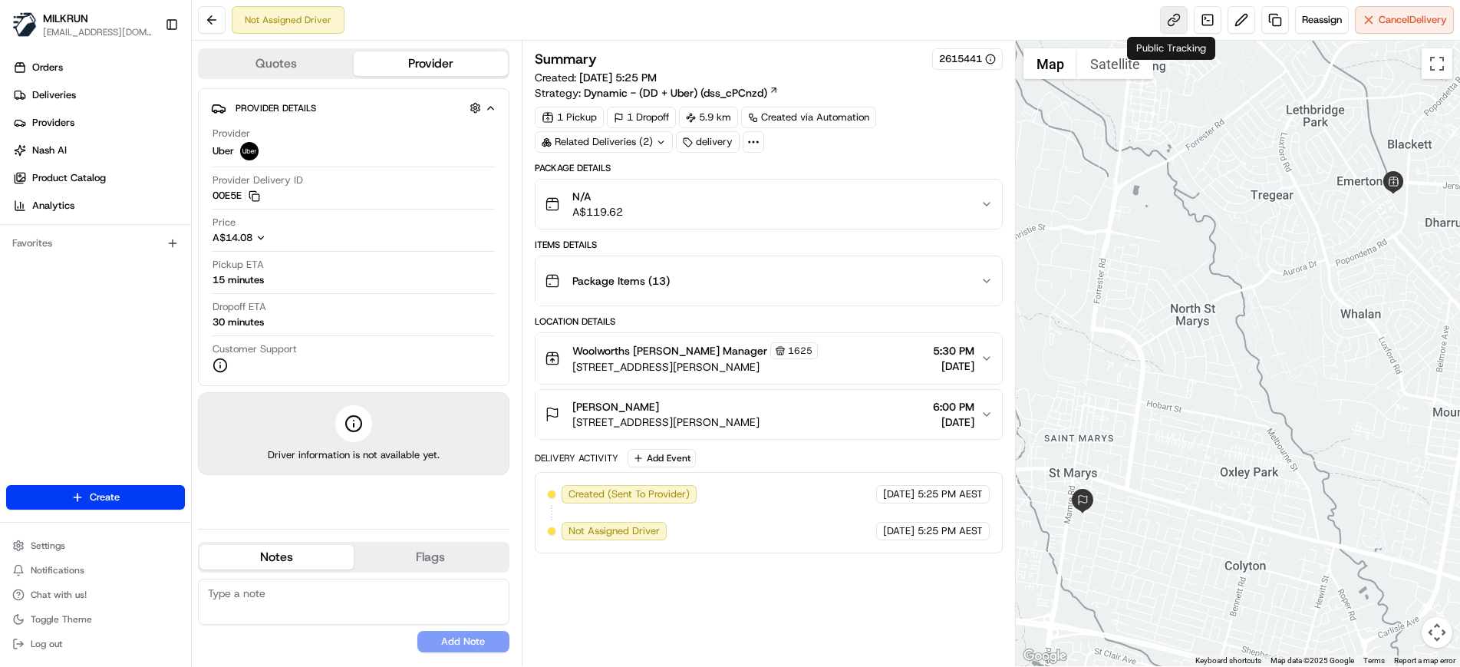
click at [1177, 21] on link at bounding box center [1174, 20] width 28 height 28
